Goal: Browse casually

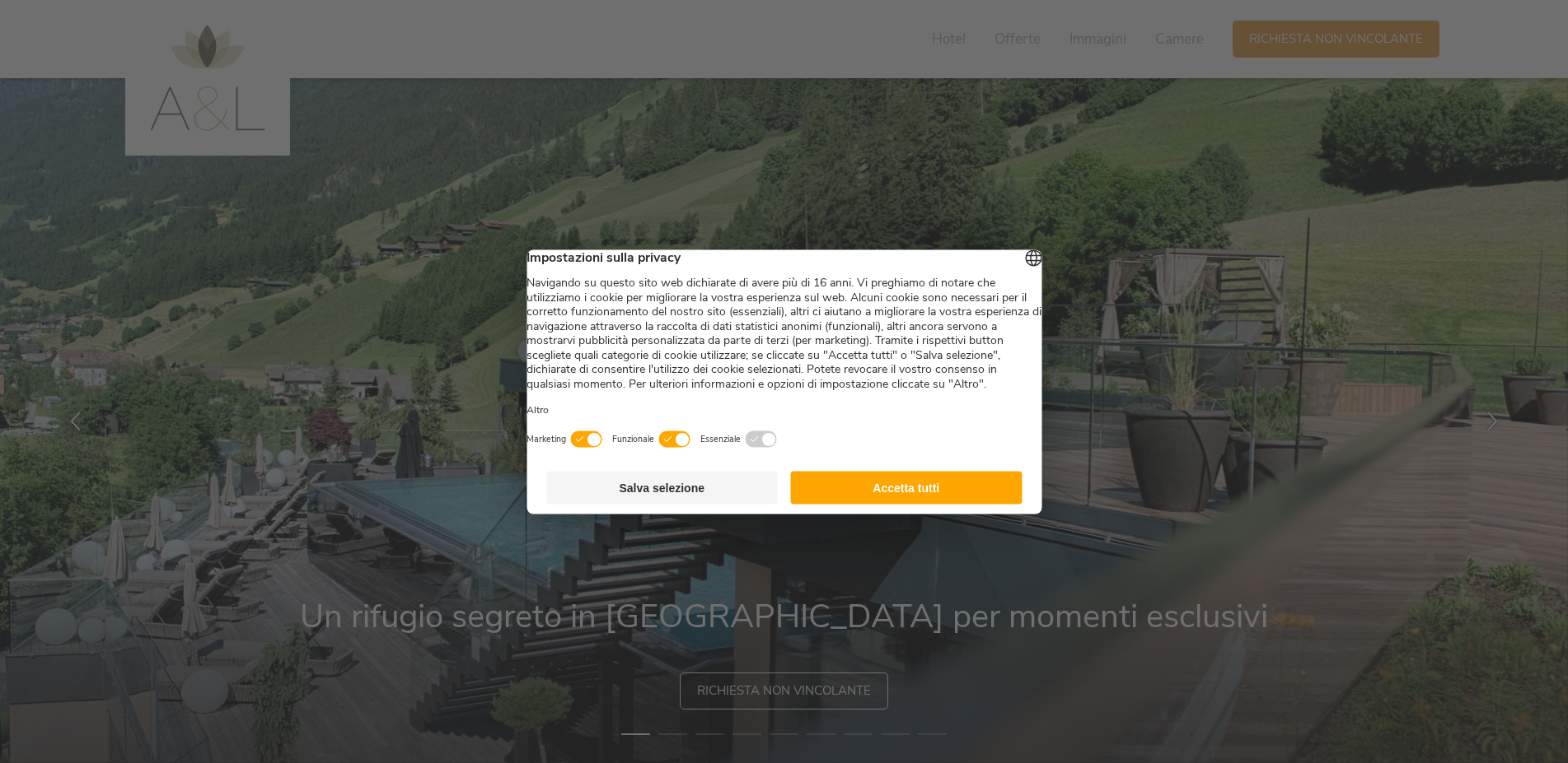
click at [853, 504] on button "Accetta tutti" at bounding box center [906, 487] width 231 height 33
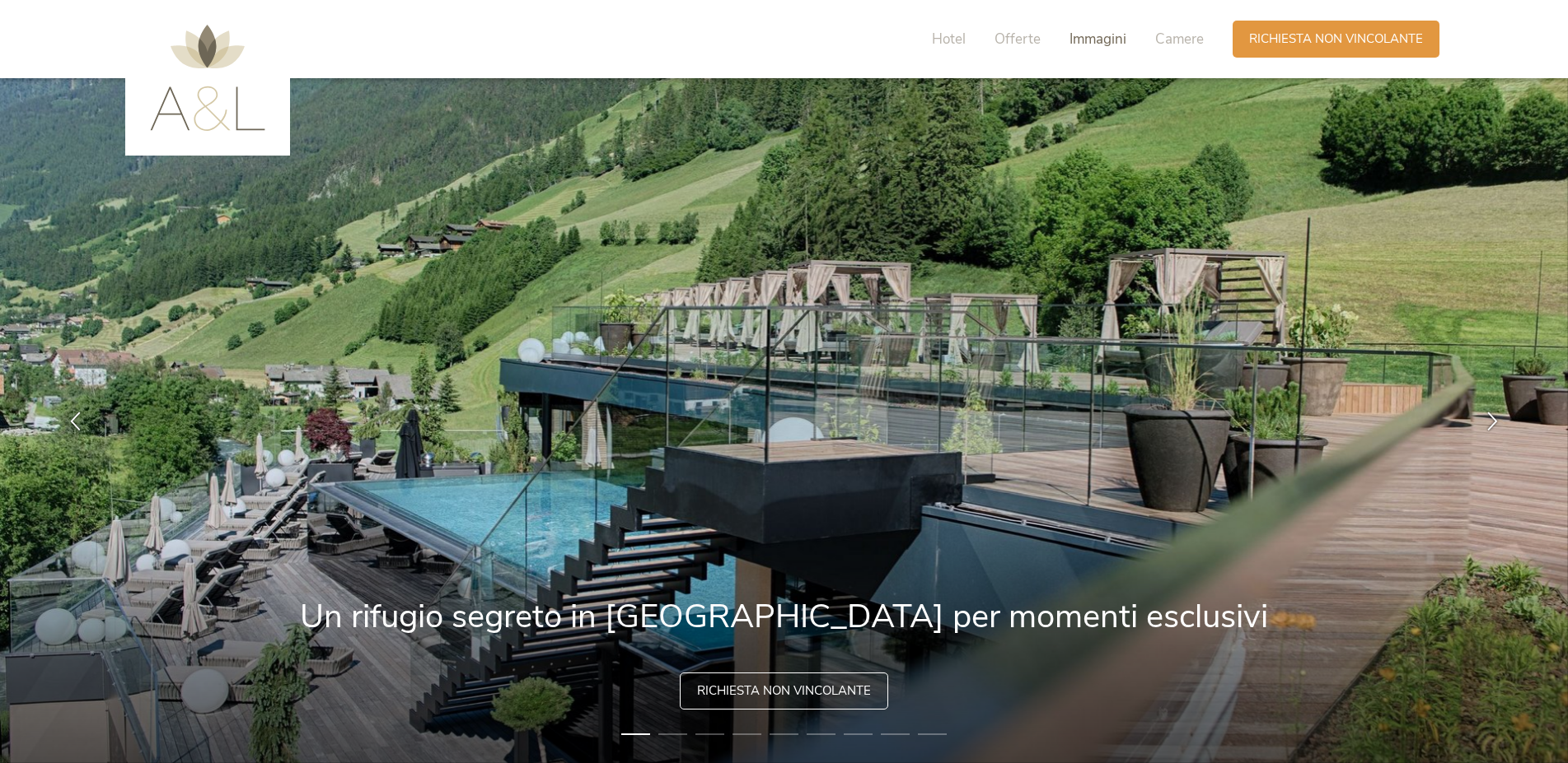
click at [1086, 34] on span "Immagini" at bounding box center [1098, 39] width 57 height 19
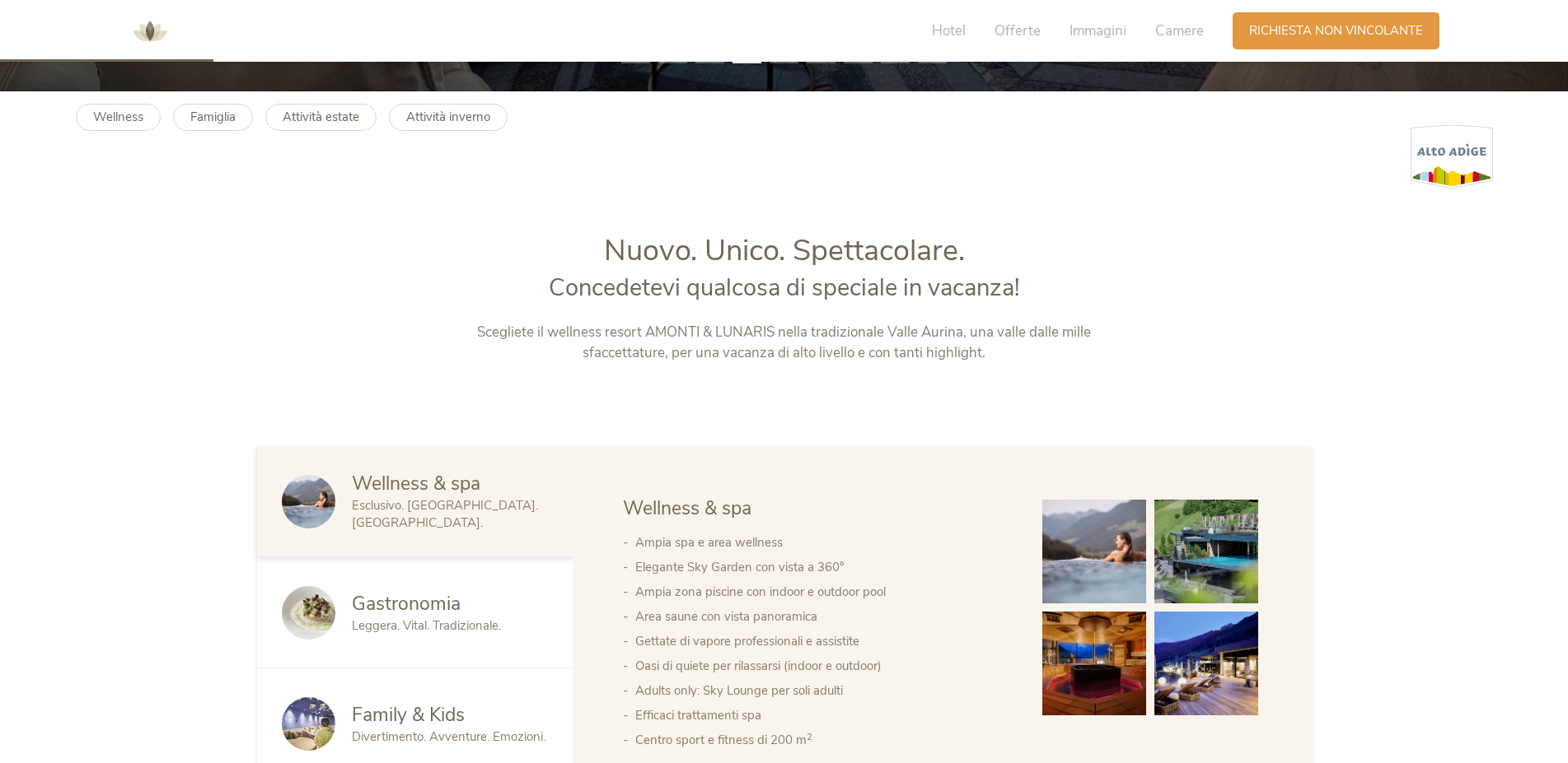
scroll to position [924, 0]
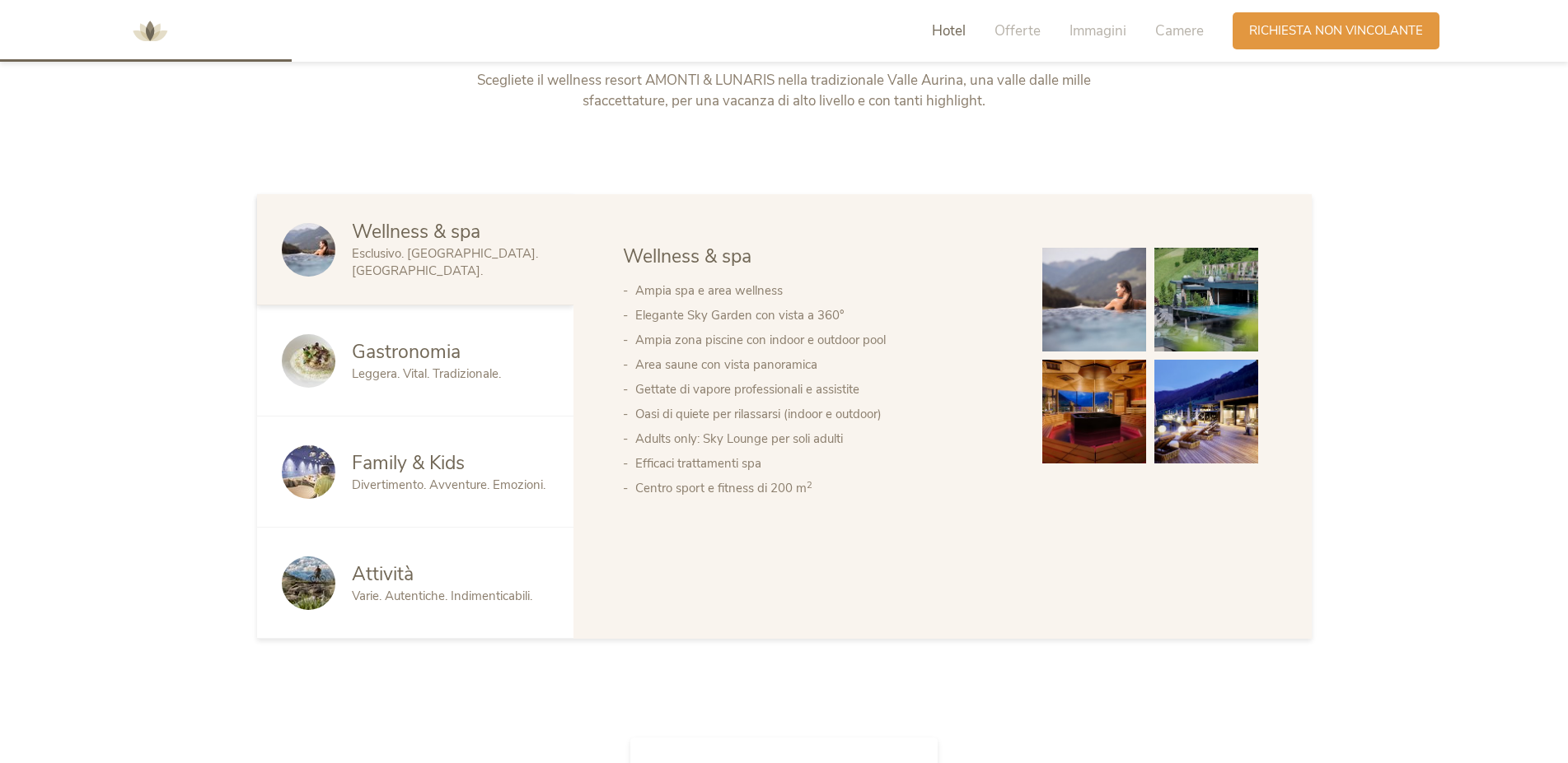
click at [429, 466] on span "Family & Kids" at bounding box center [408, 463] width 113 height 25
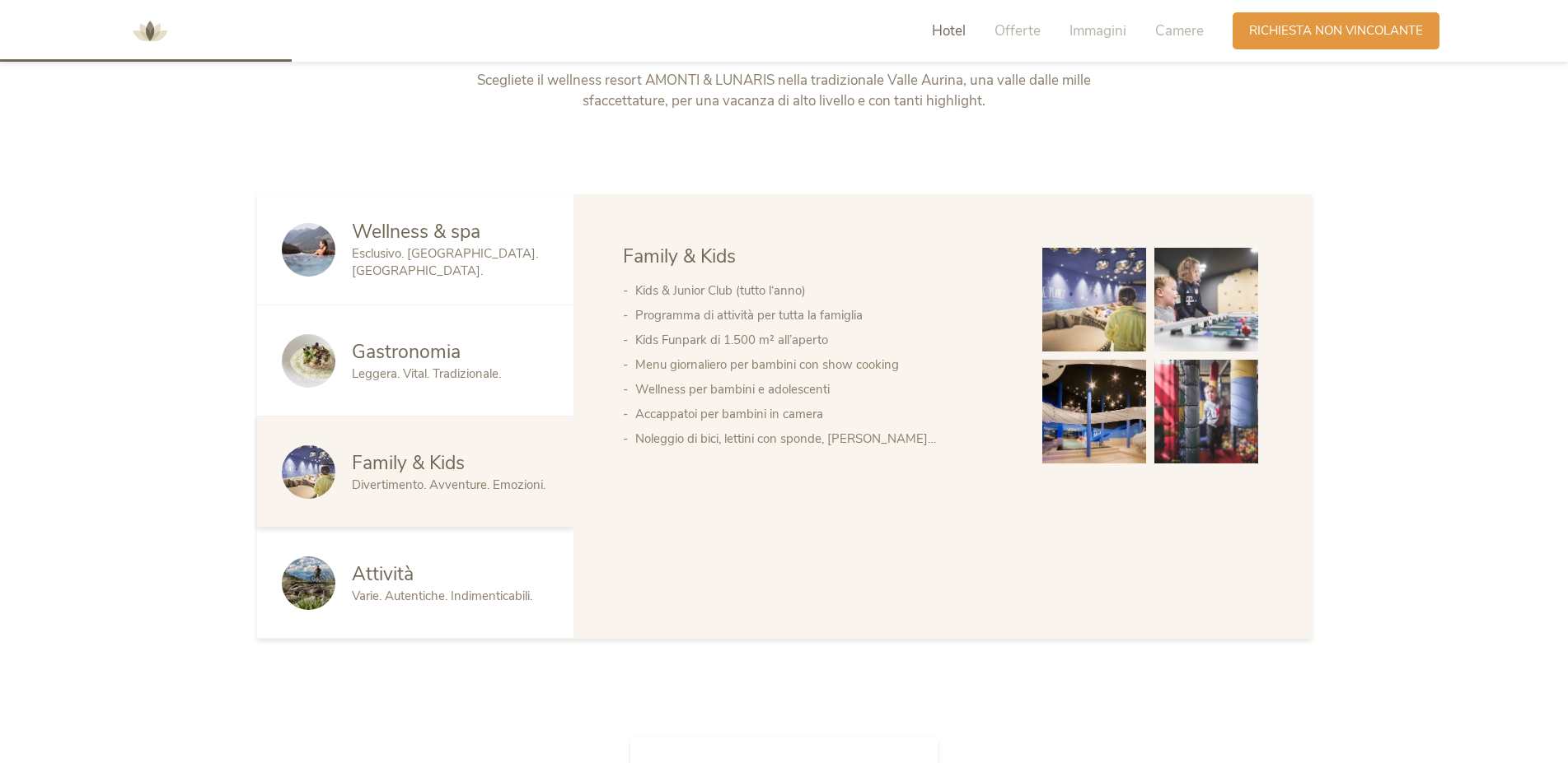
click at [1100, 307] on img at bounding box center [1094, 299] width 103 height 103
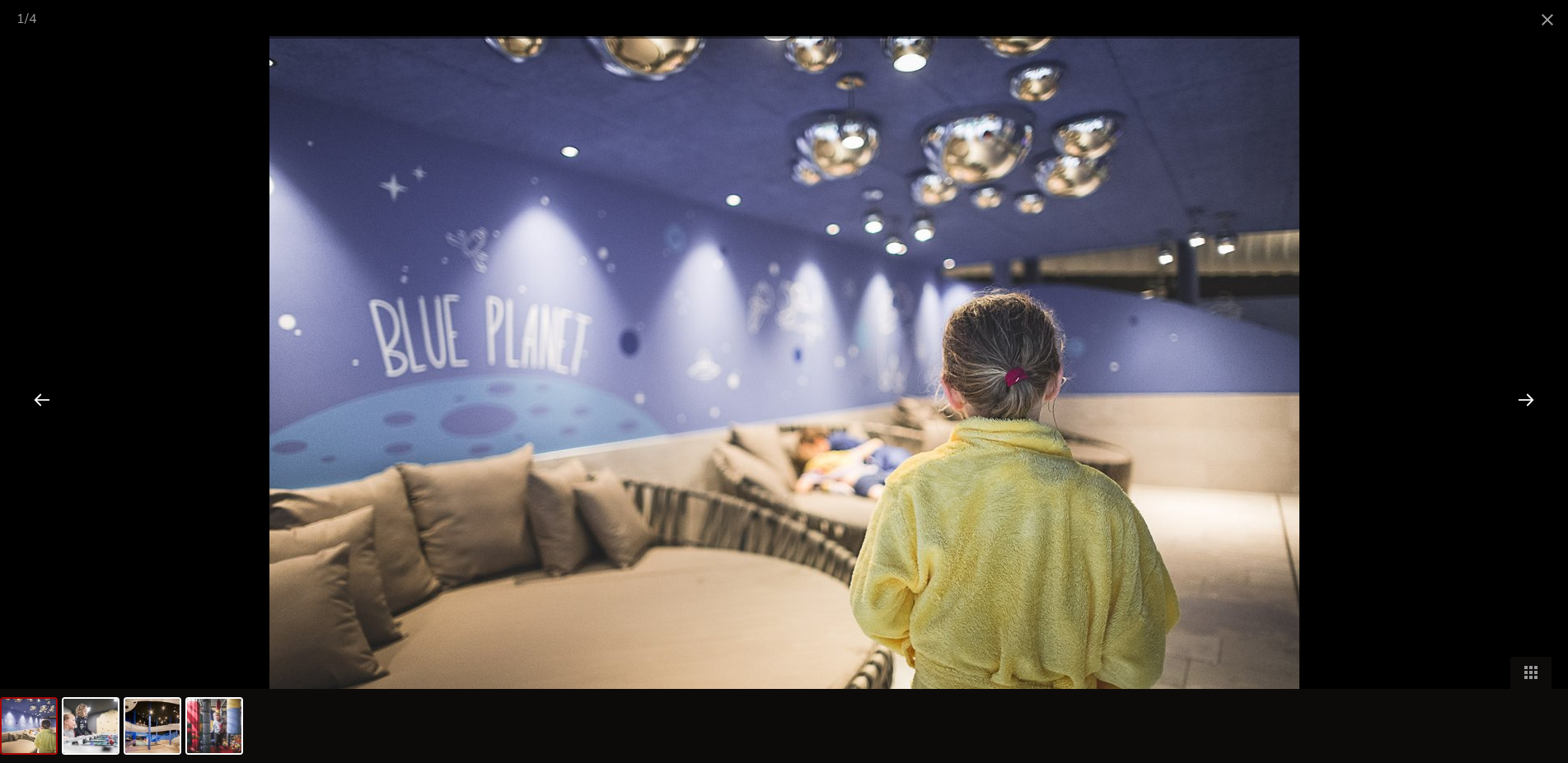
click at [1522, 397] on div at bounding box center [1526, 399] width 51 height 51
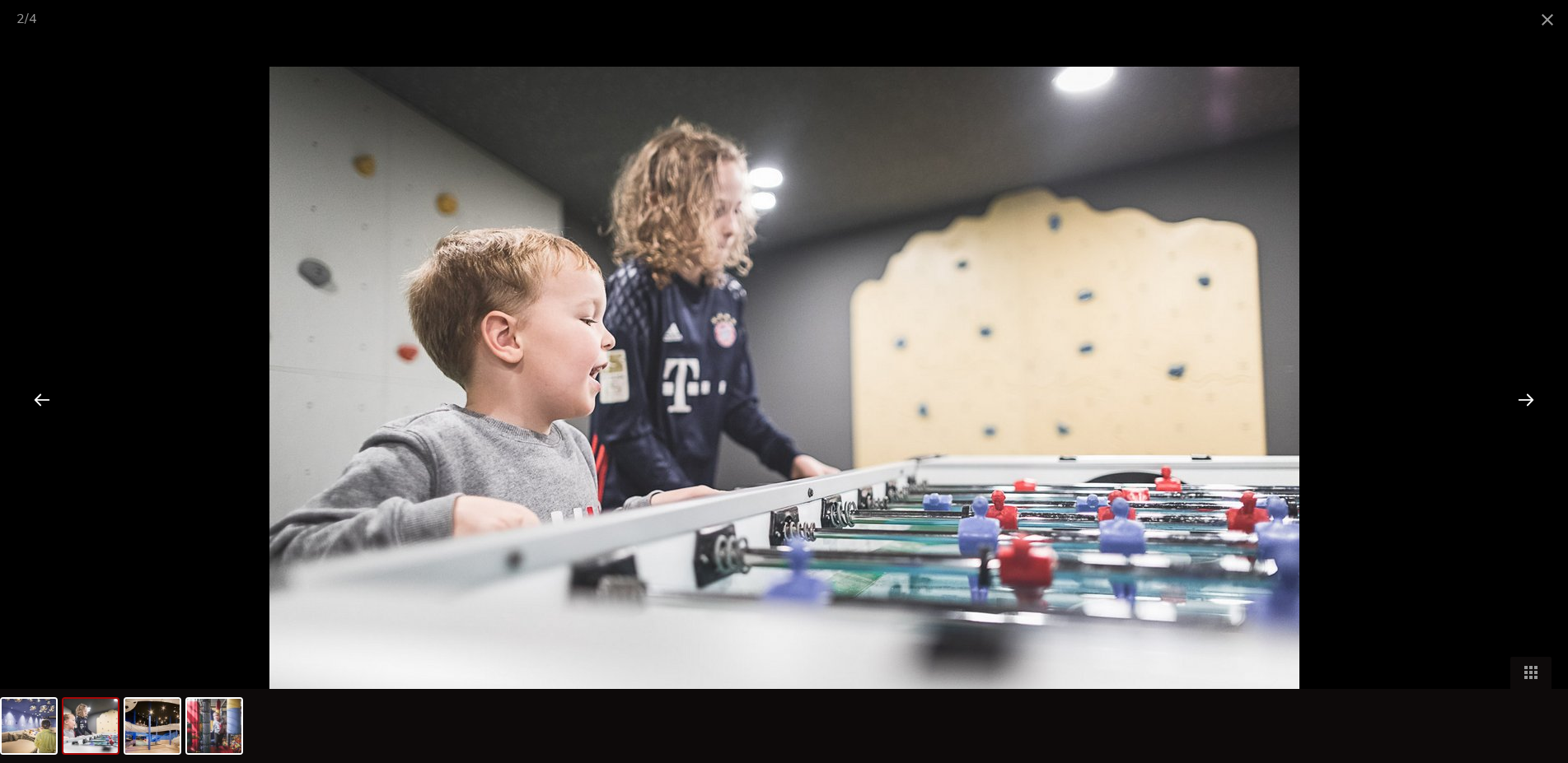
click at [1522, 397] on div at bounding box center [1526, 399] width 51 height 51
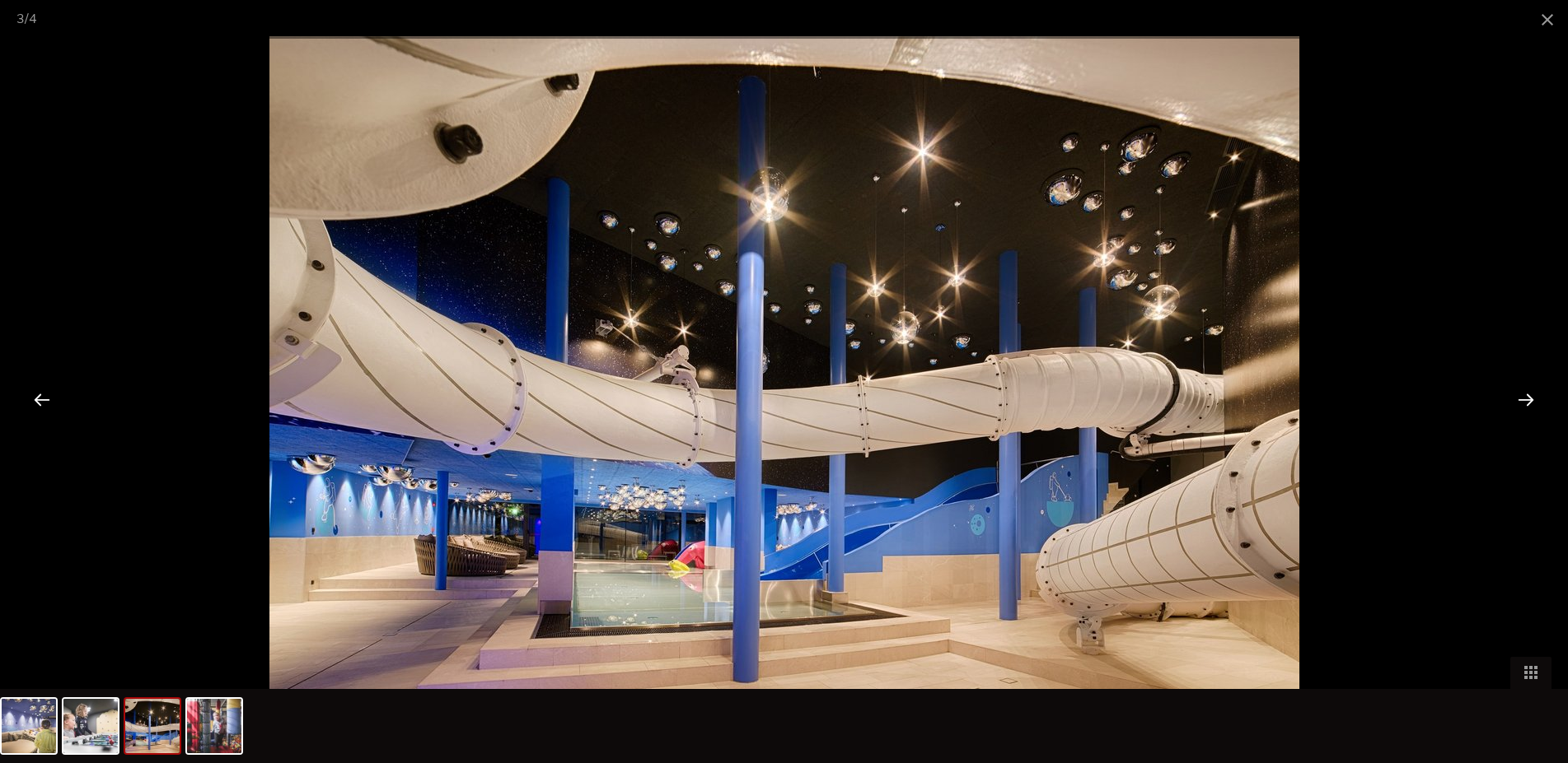
click at [1522, 397] on div at bounding box center [1526, 399] width 51 height 51
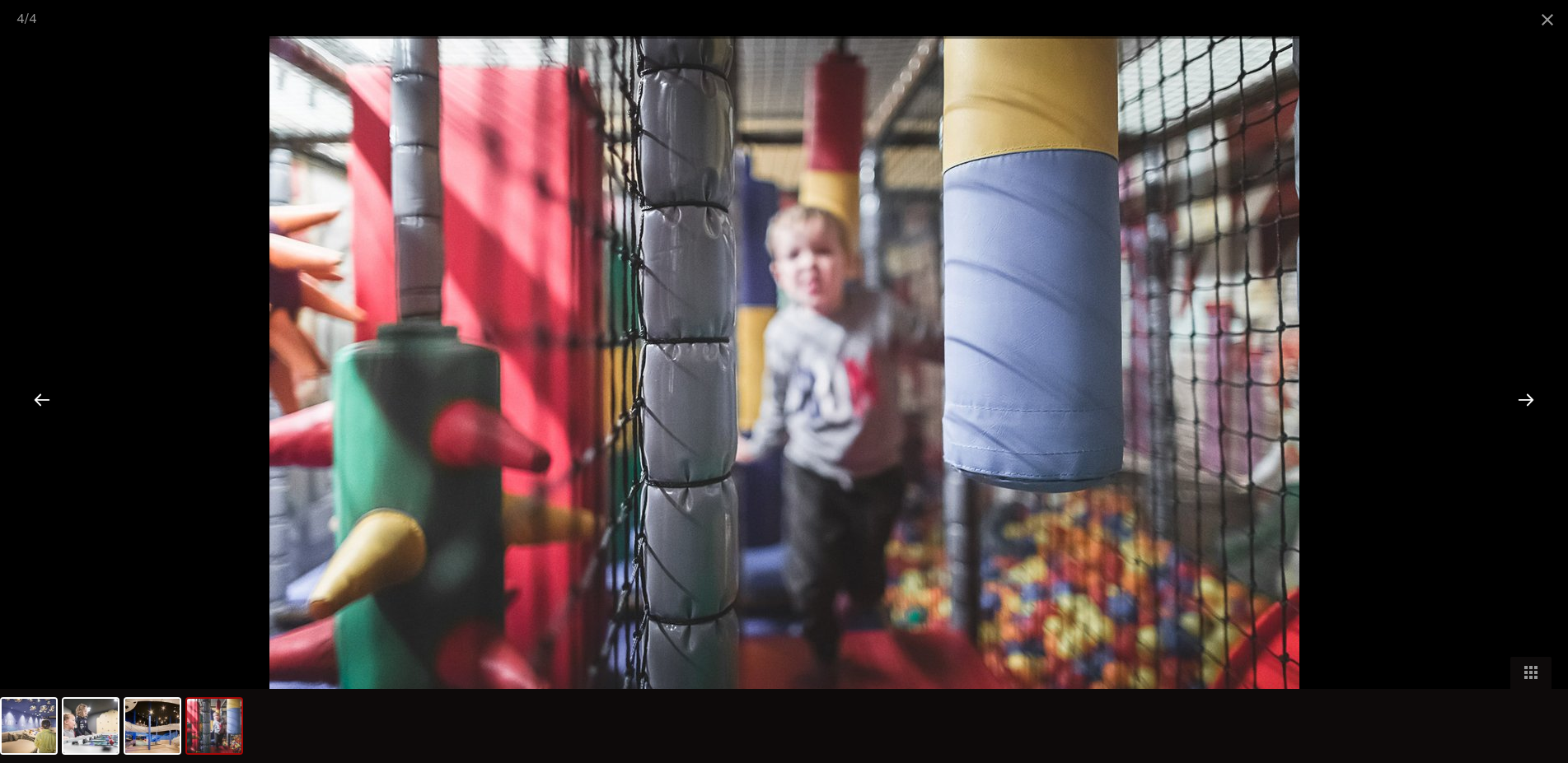
click at [1522, 397] on div at bounding box center [1526, 399] width 51 height 51
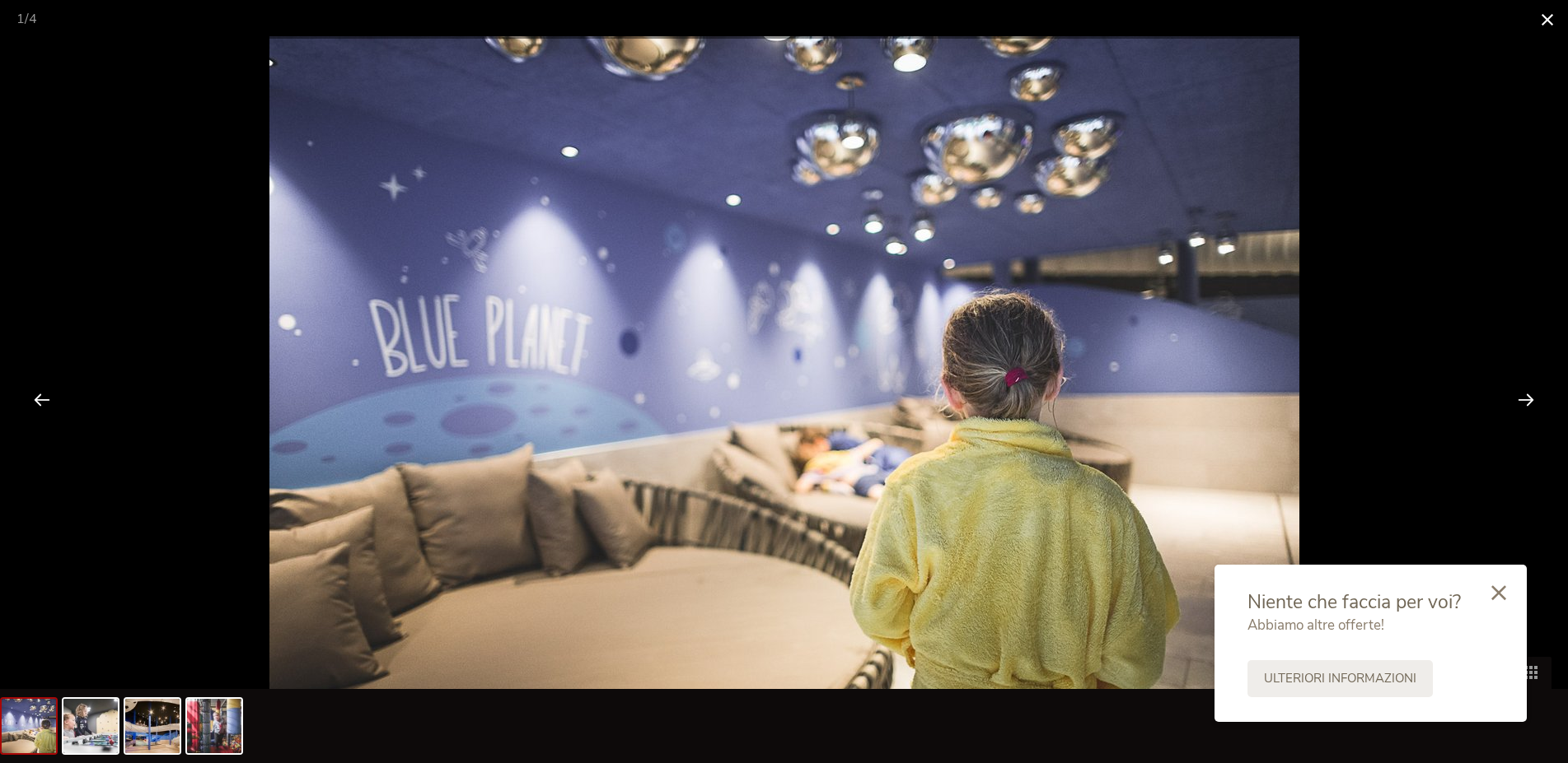
click at [1549, 23] on span at bounding box center [1547, 19] width 41 height 39
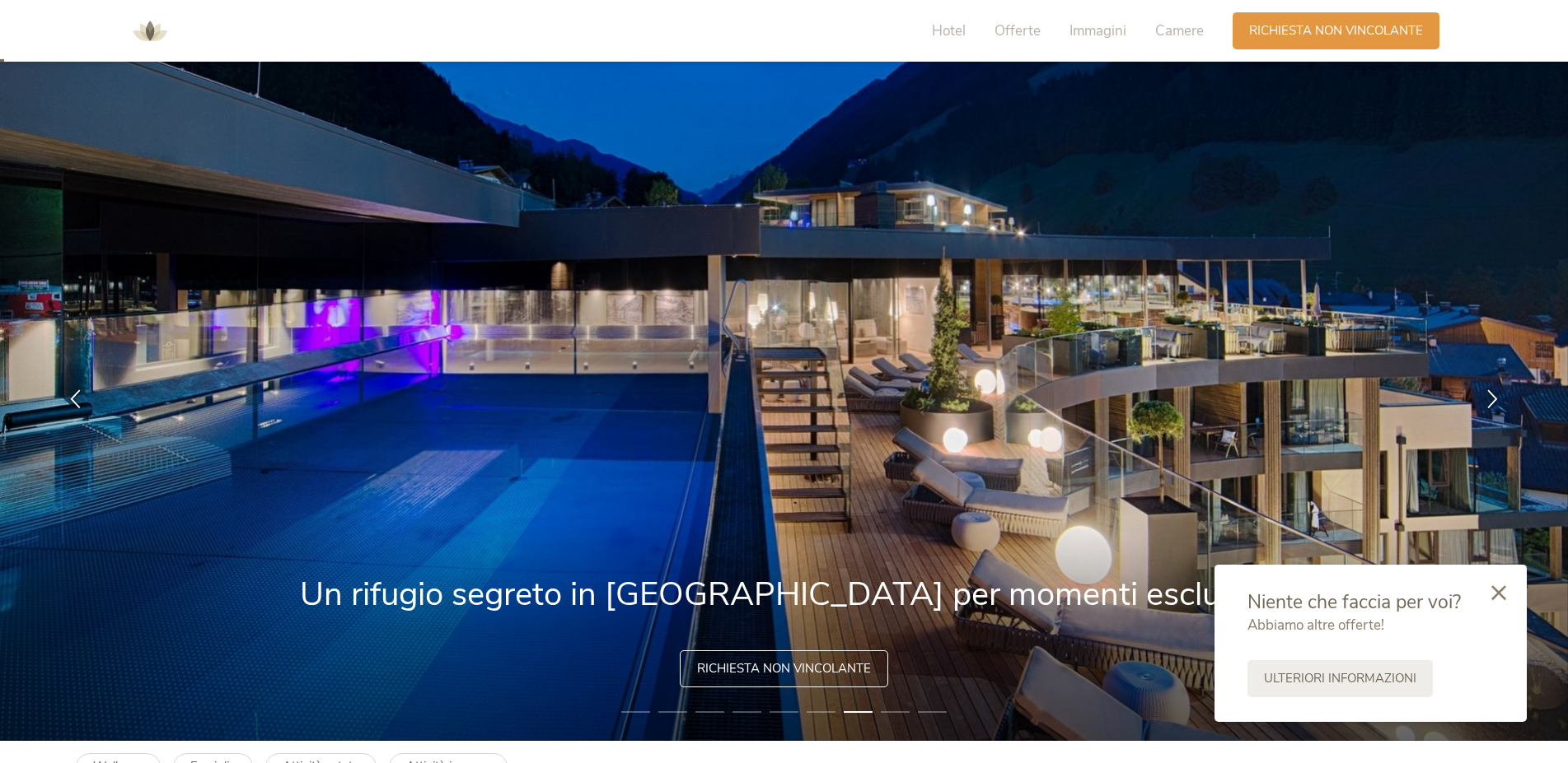
scroll to position [0, 0]
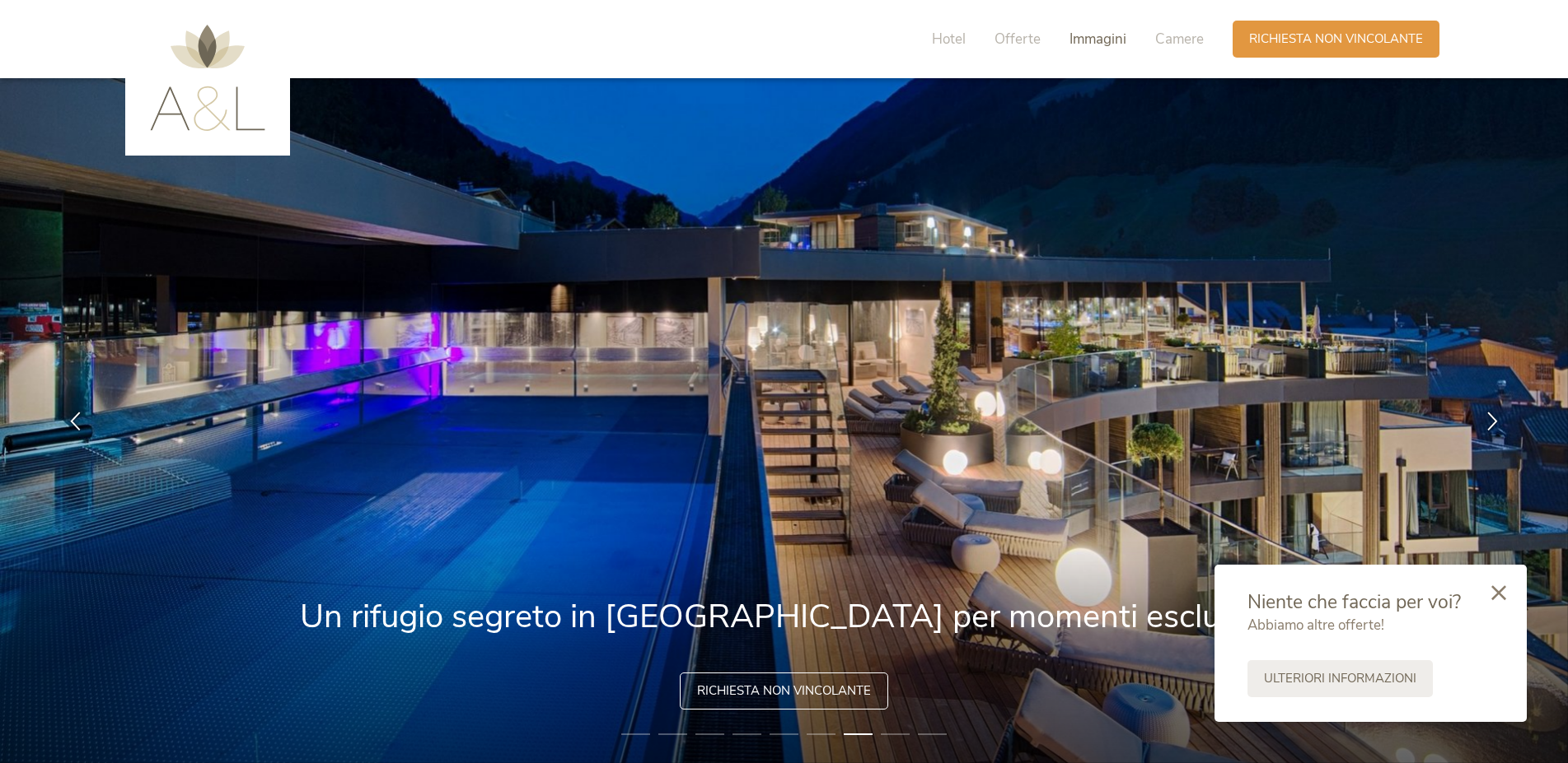
click at [1106, 43] on span "Immagini" at bounding box center [1098, 39] width 57 height 19
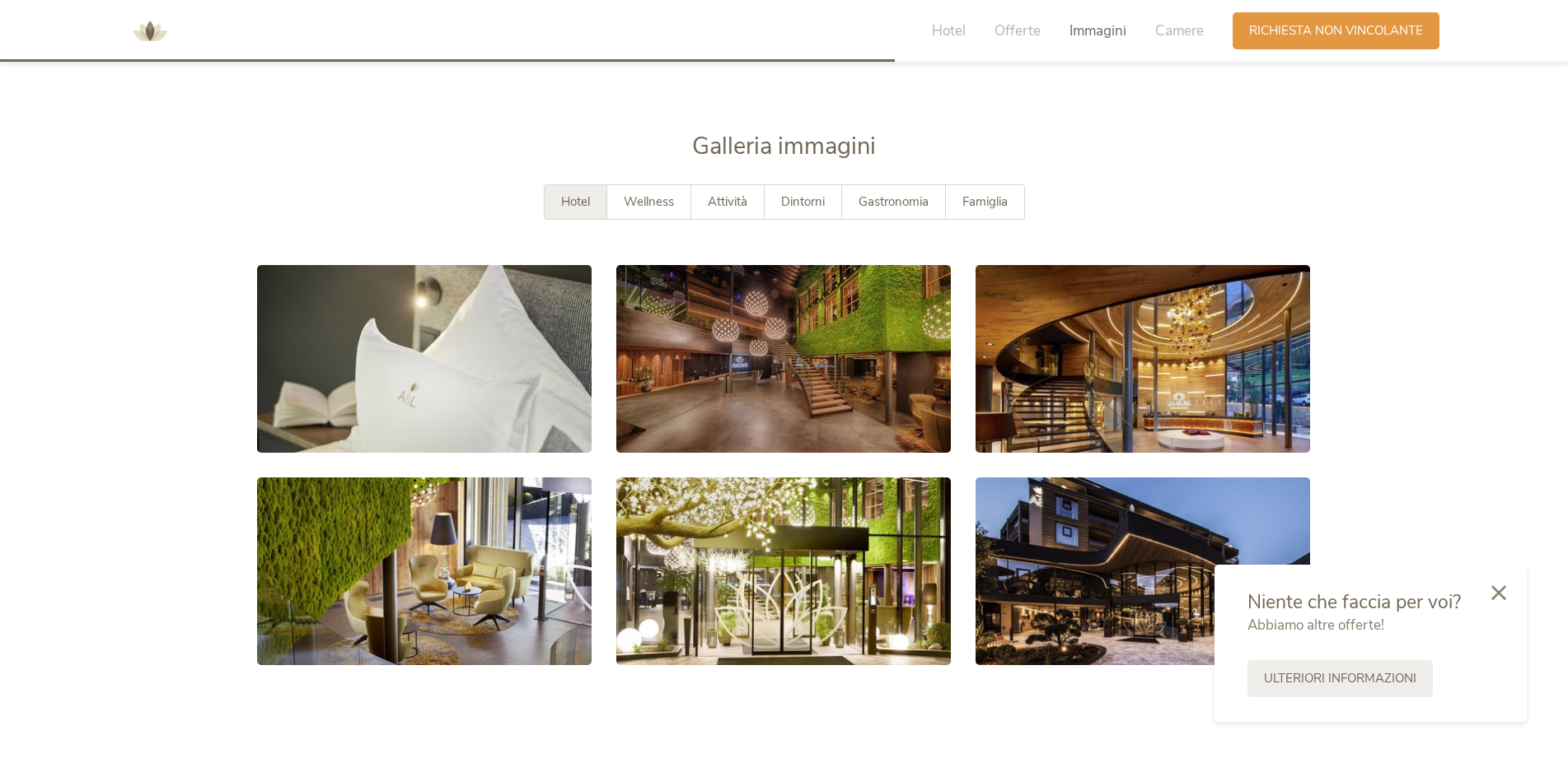
scroll to position [3024, 0]
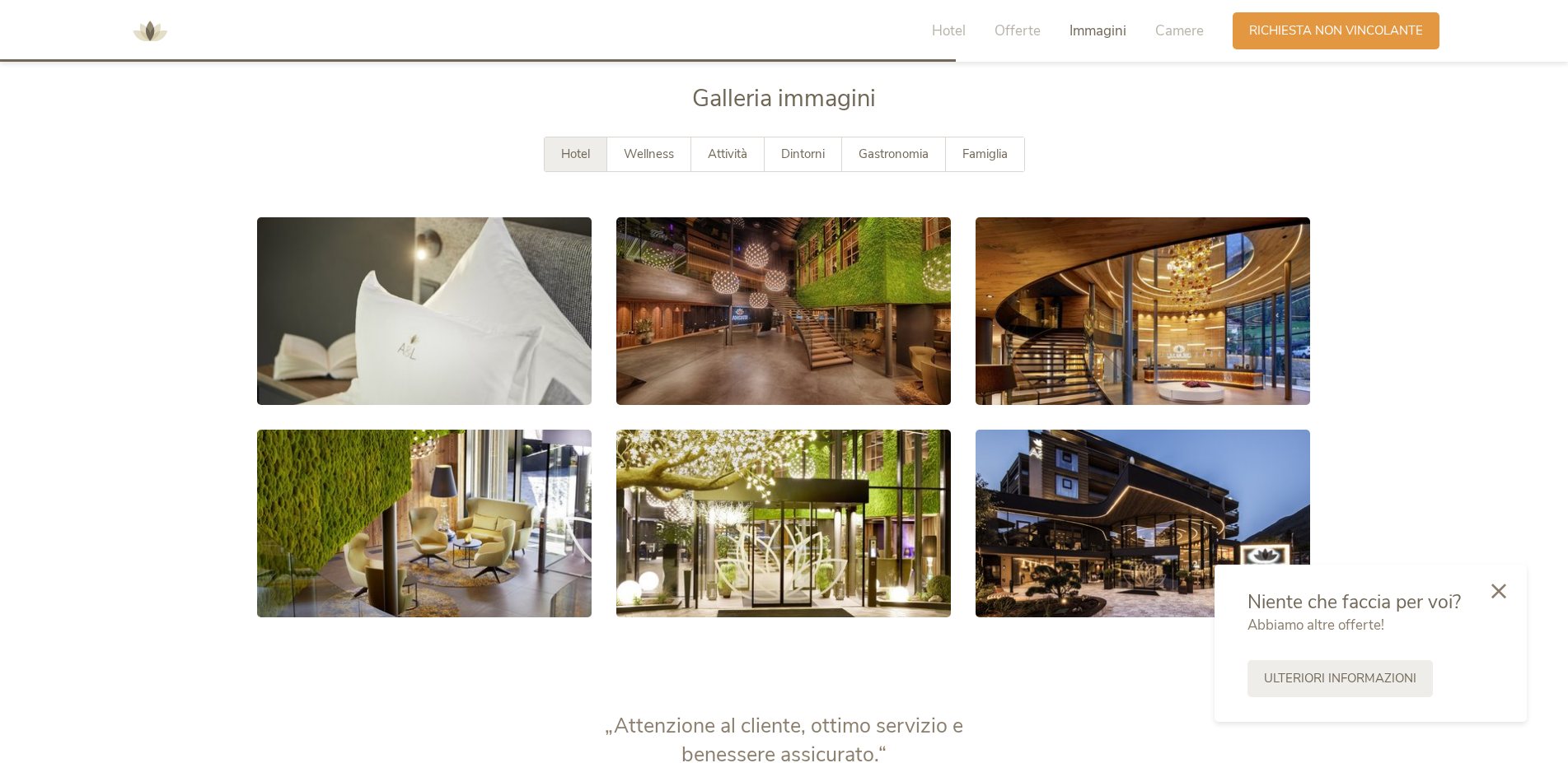
click at [1500, 590] on icon at bounding box center [1499, 592] width 15 height 15
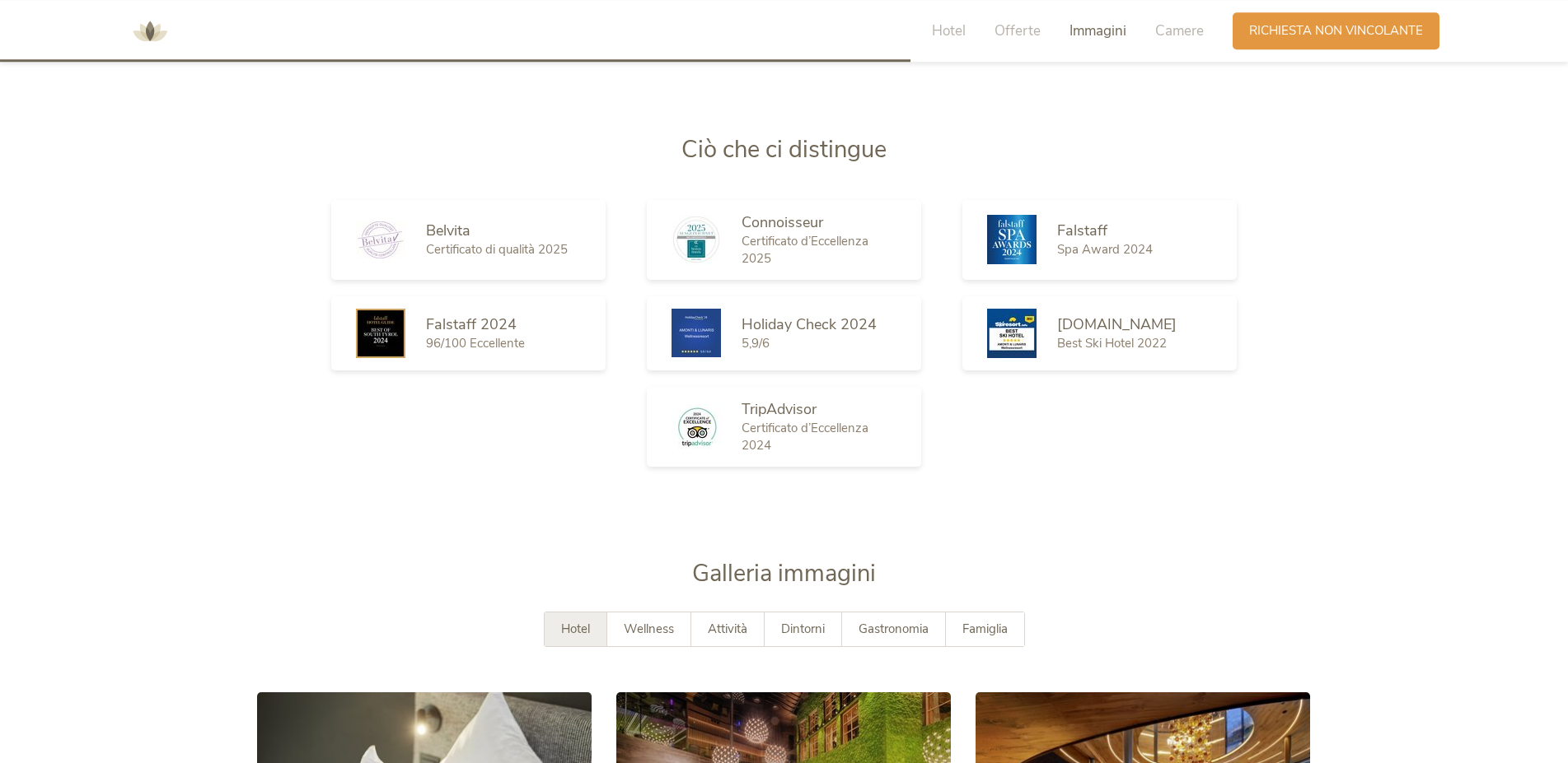
scroll to position [2520, 0]
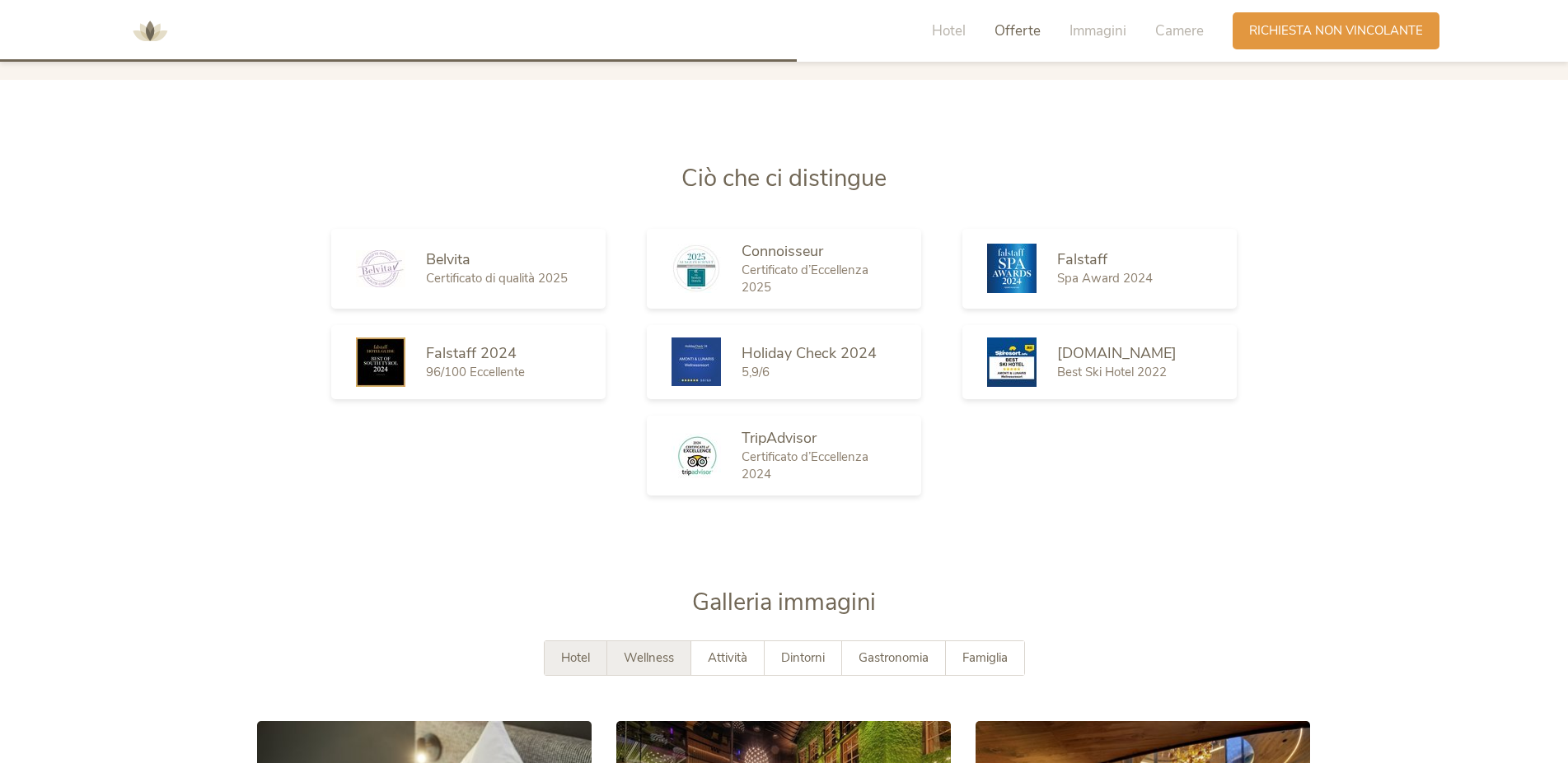
click at [642, 660] on span "Wellness" at bounding box center [649, 658] width 50 height 17
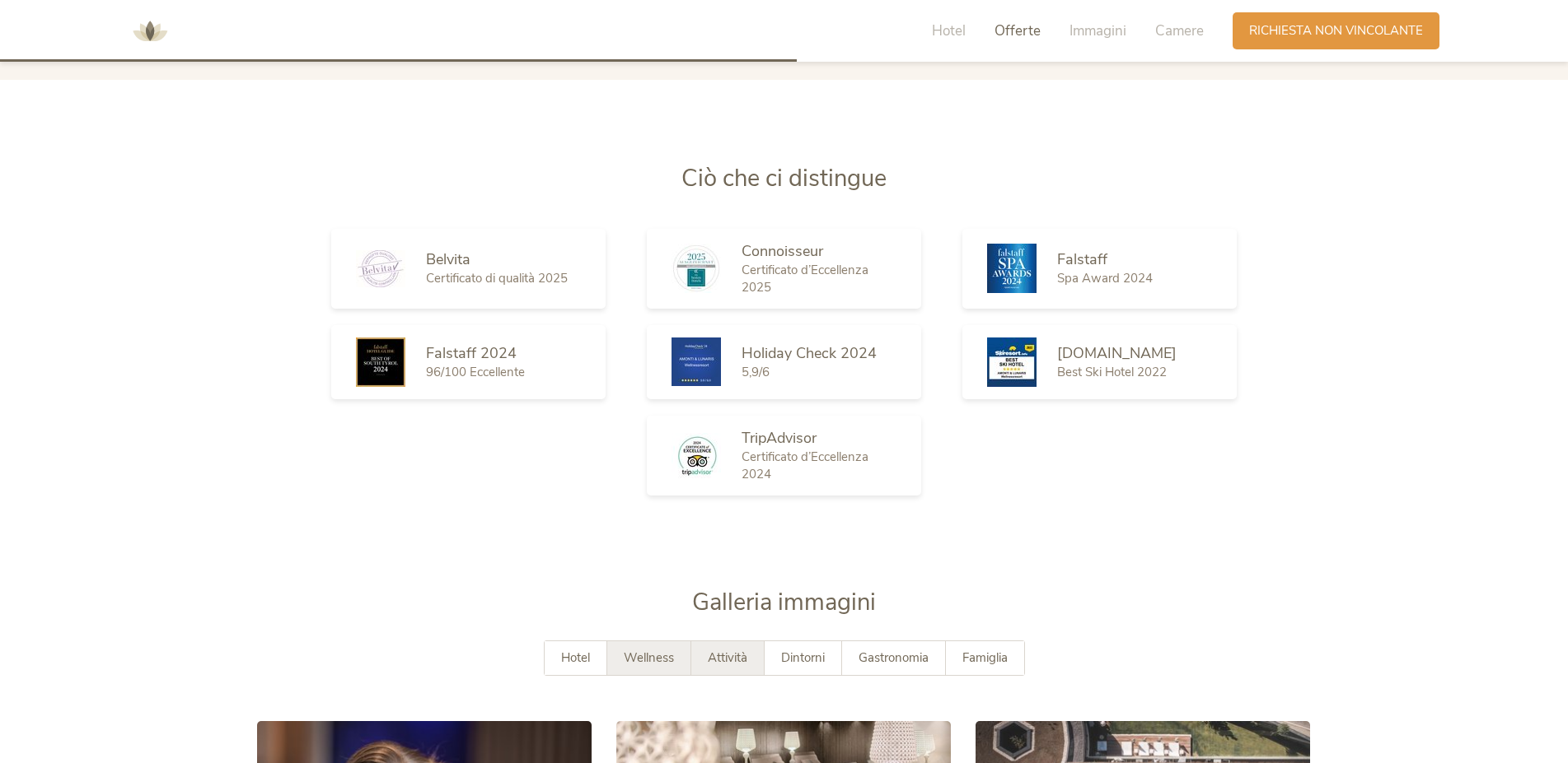
click at [730, 646] on div "Attività" at bounding box center [727, 658] width 73 height 34
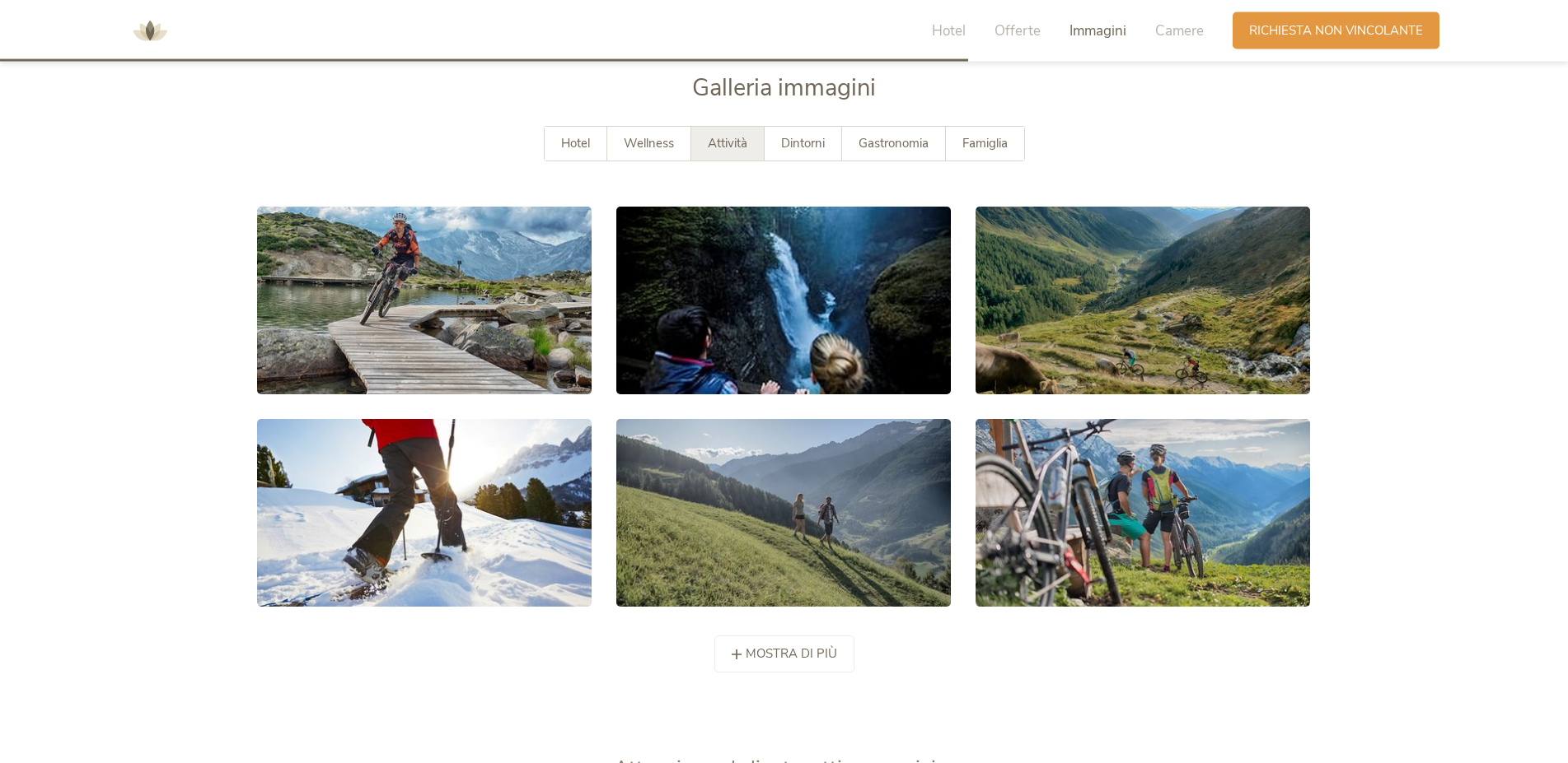
scroll to position [2940, 0]
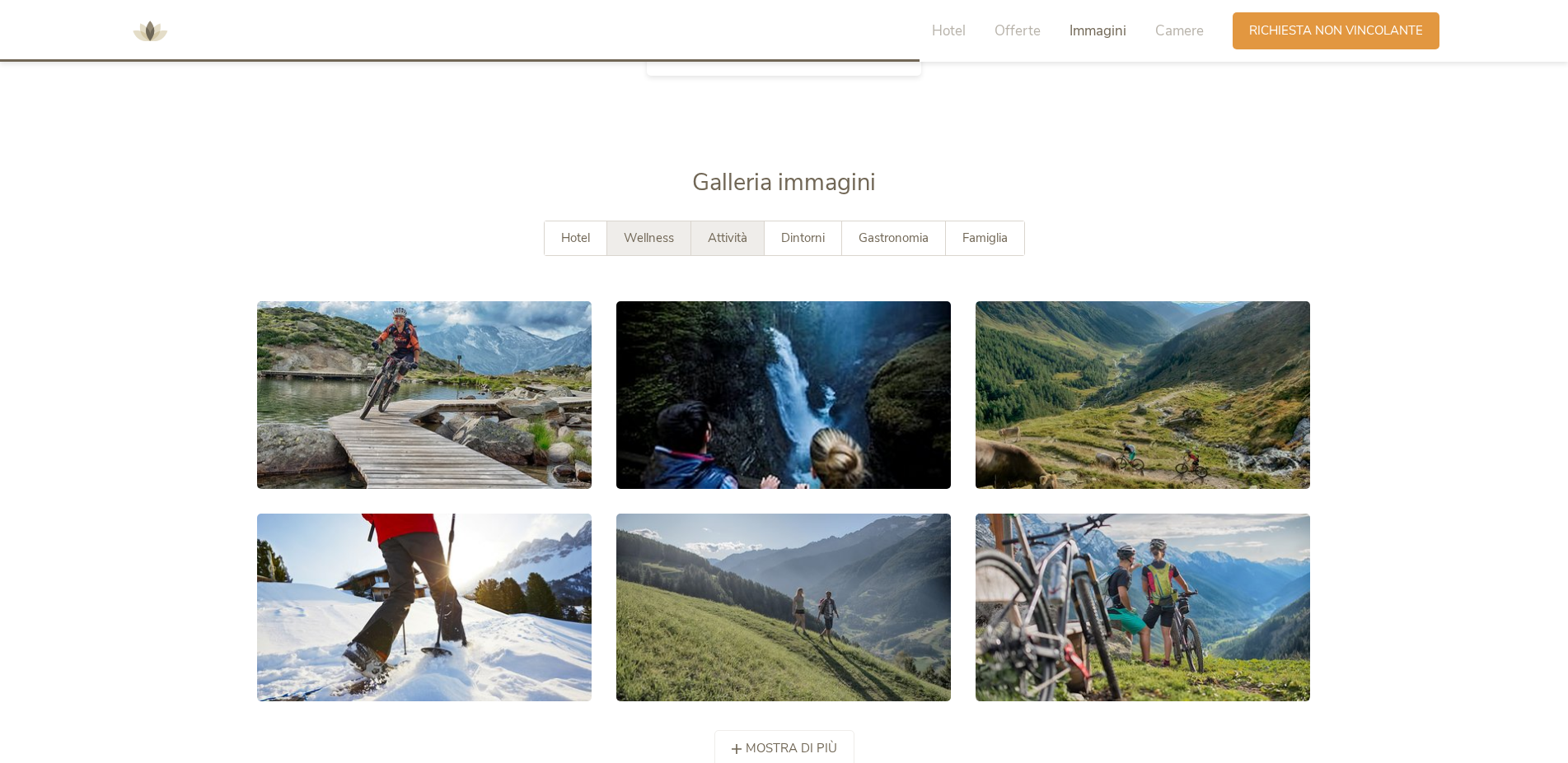
click at [646, 235] on span "Wellness" at bounding box center [649, 238] width 50 height 17
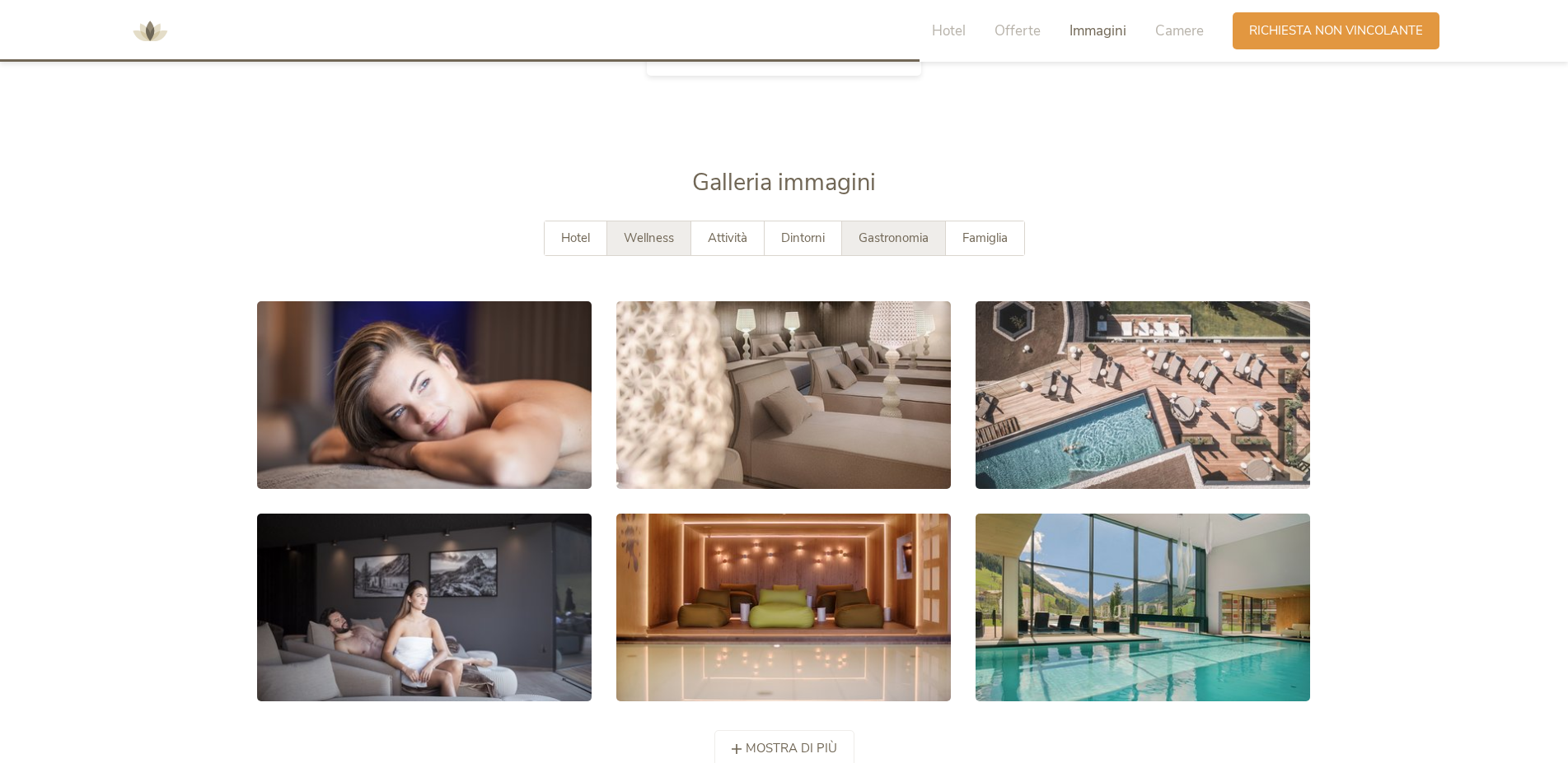
click at [868, 229] on div "Gastronomia" at bounding box center [894, 239] width 103 height 34
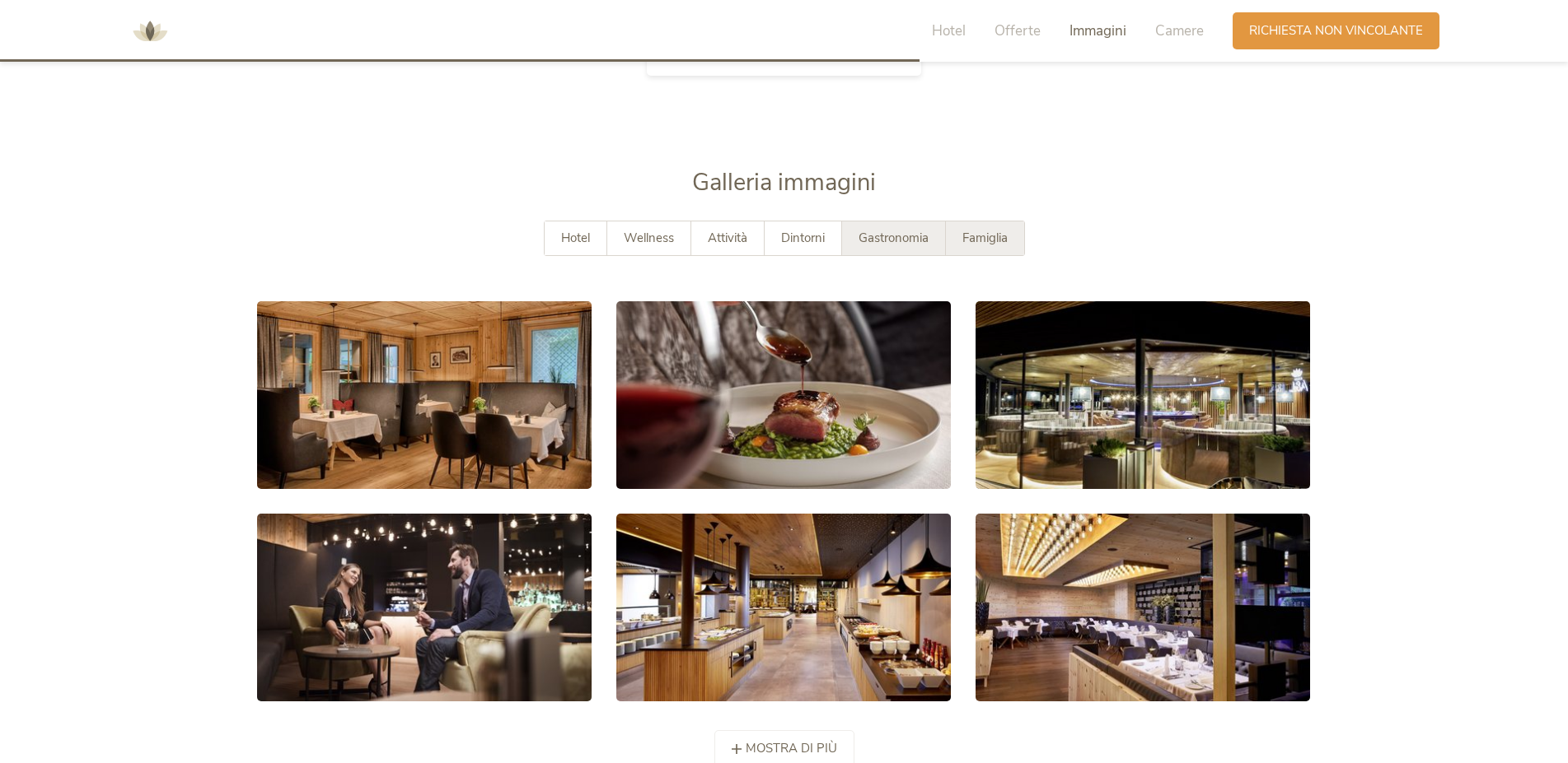
click at [983, 244] on span "Famiglia" at bounding box center [985, 238] width 45 height 17
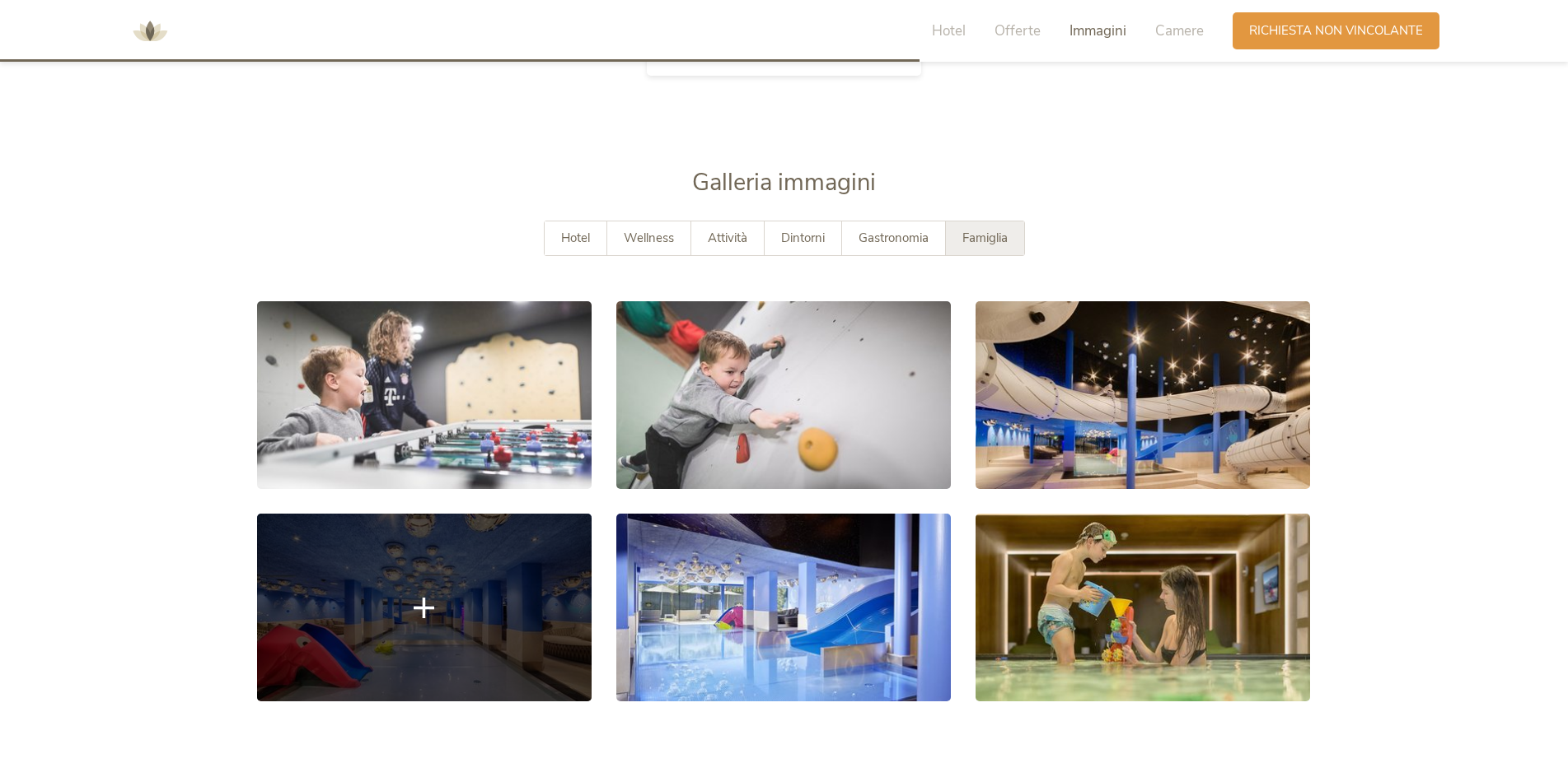
click at [458, 600] on link at bounding box center [425, 608] width 335 height 187
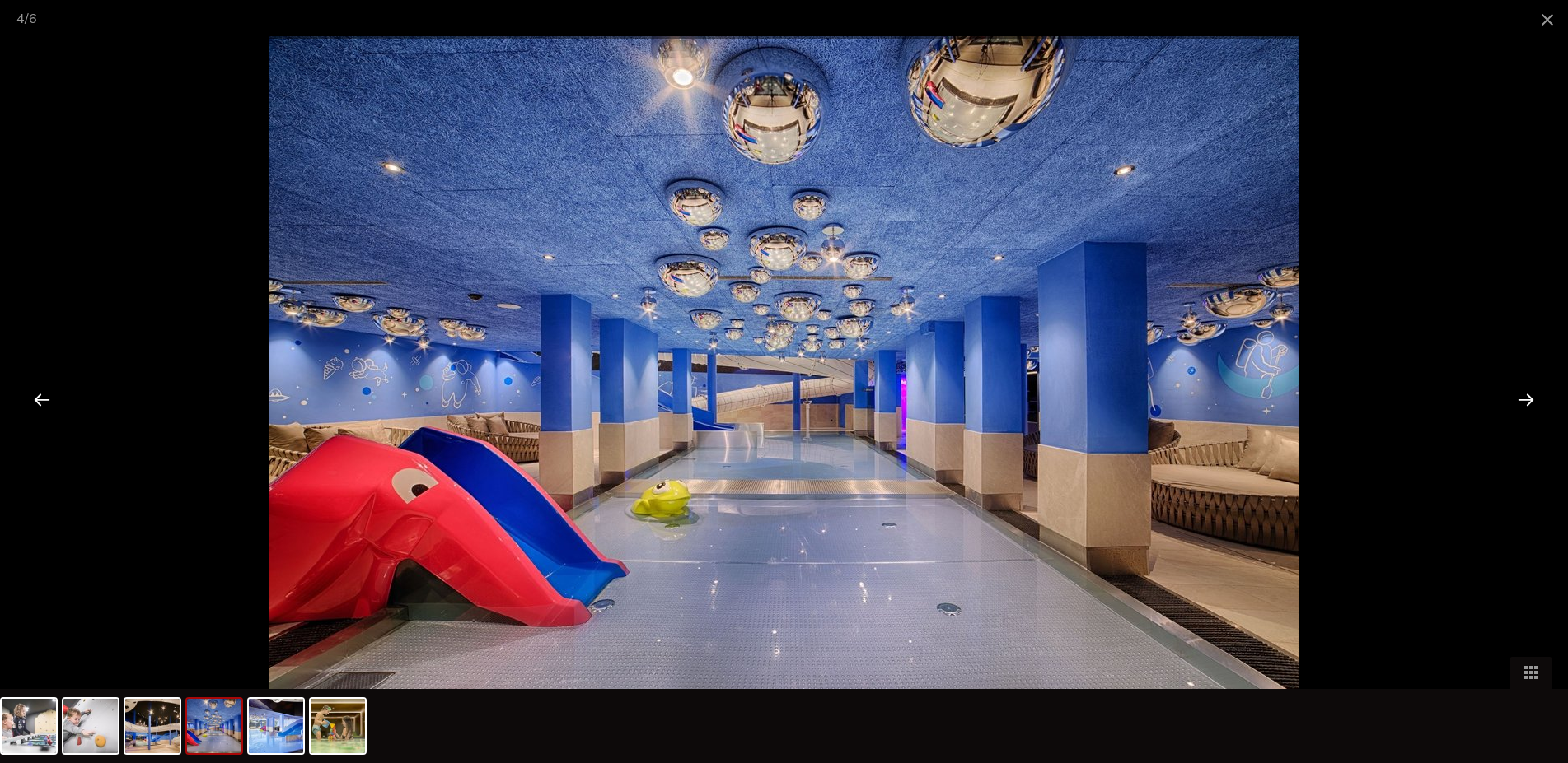
click at [1513, 395] on div at bounding box center [1526, 399] width 51 height 51
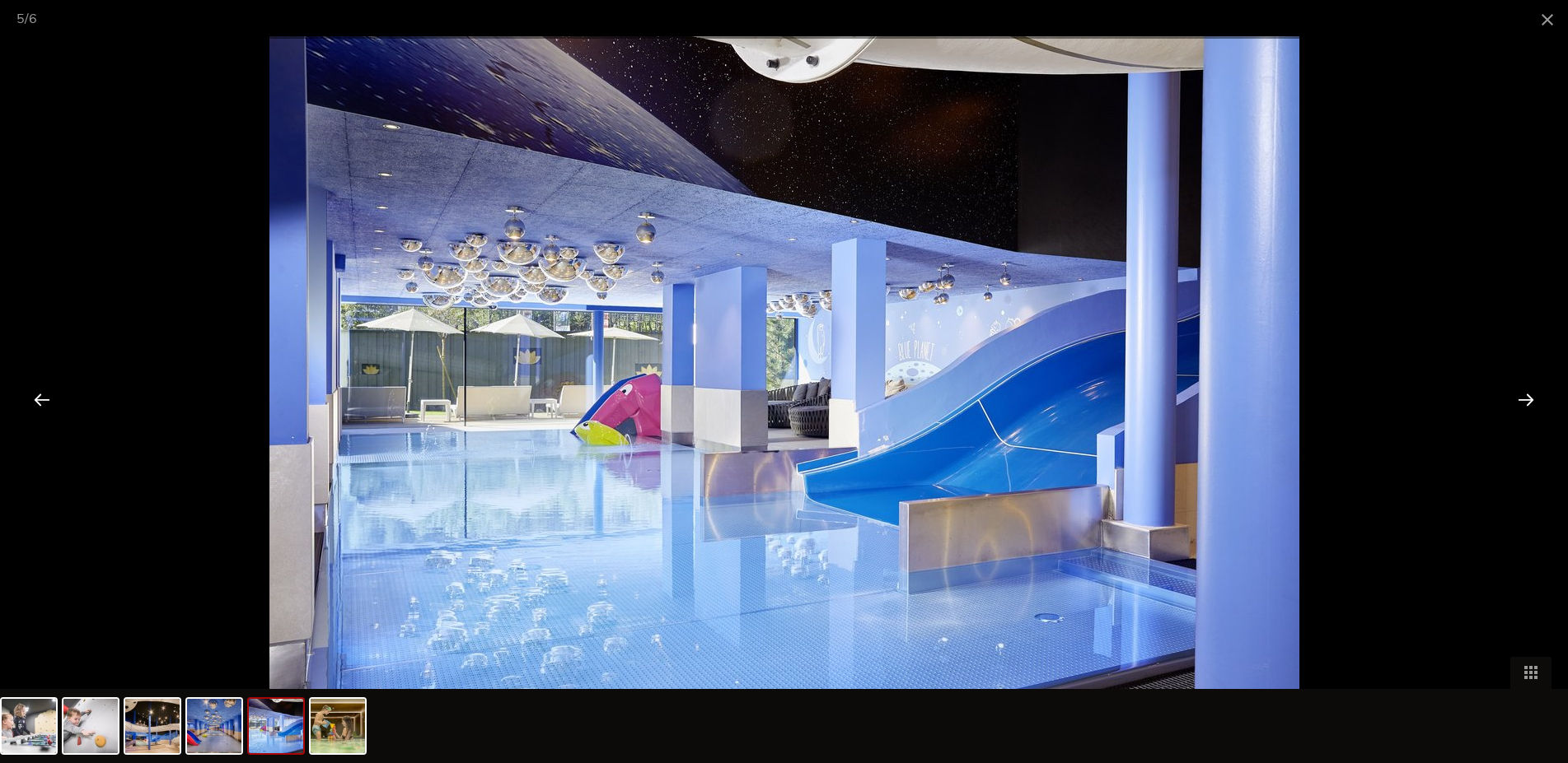
click at [1515, 400] on div at bounding box center [1526, 399] width 51 height 51
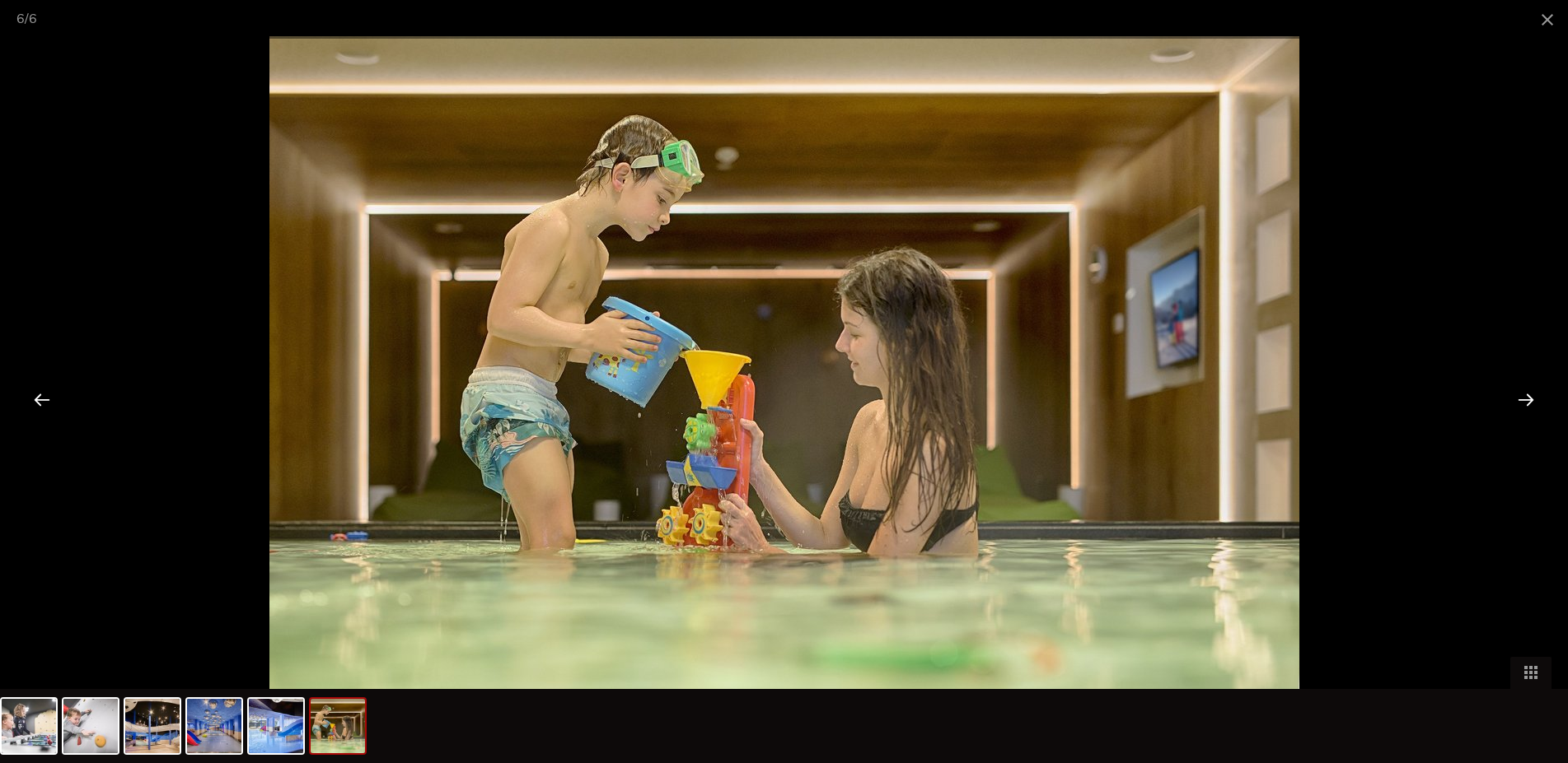
click at [1515, 400] on div at bounding box center [1526, 399] width 51 height 51
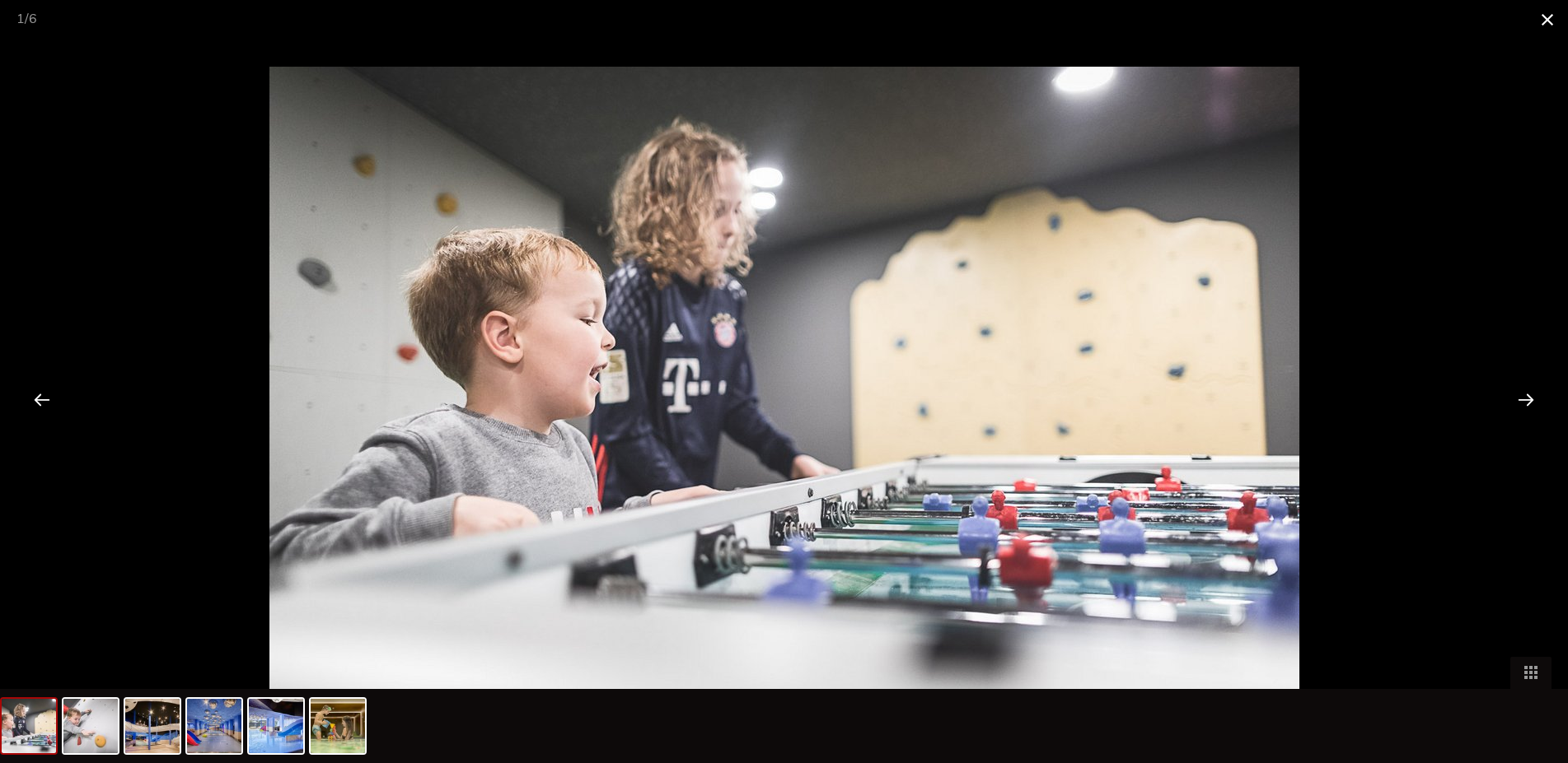
click at [1546, 14] on span at bounding box center [1547, 19] width 41 height 39
